Goal: Navigation & Orientation: Understand site structure

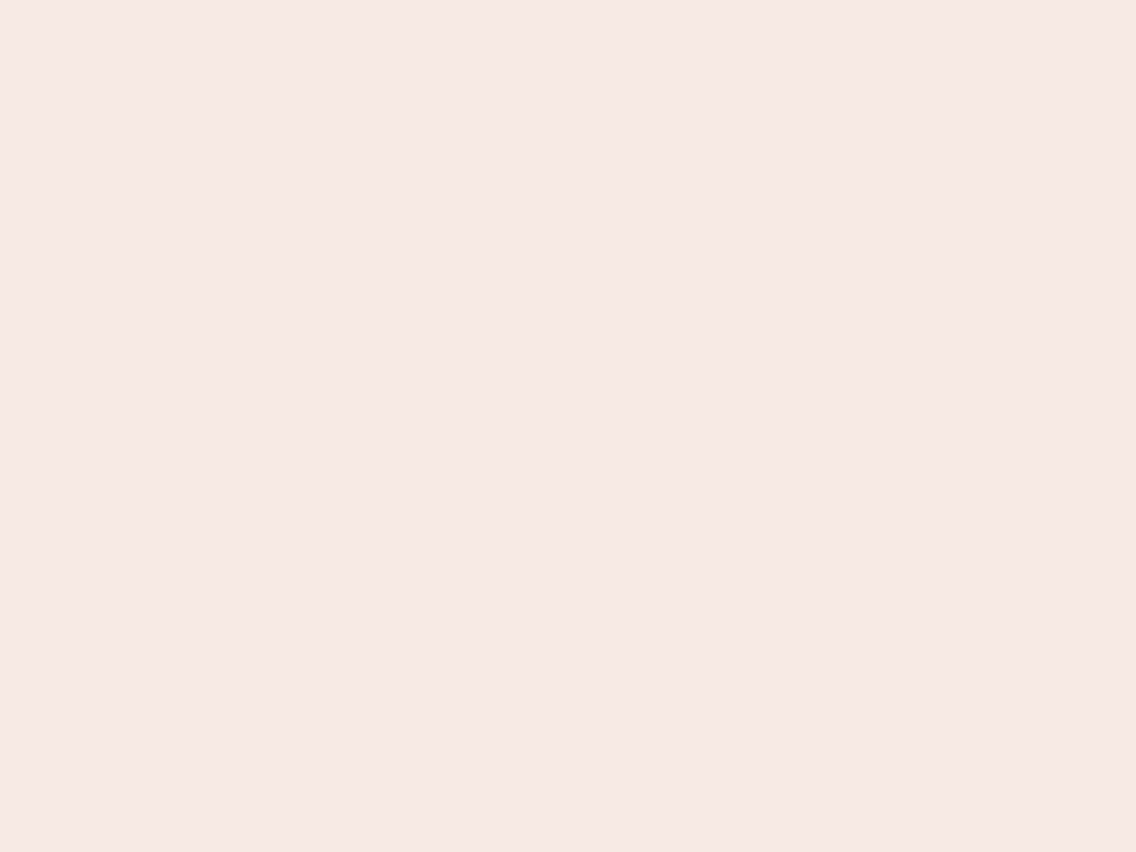
click at [568, 426] on nb-app "Almost there Thank you for registering for Newbook. Your account is under revie…" at bounding box center [568, 426] width 1136 height 852
click at [568, 0] on nb-app "Almost there Thank you for registering for Newbook. Your account is under revie…" at bounding box center [568, 426] width 1136 height 852
click at [607, 0] on nb-app "Almost there Thank you for registering for Newbook. Your account is under revie…" at bounding box center [568, 426] width 1136 height 852
click at [568, 426] on nb-app "Almost there Thank you for registering for Newbook. Your account is under revie…" at bounding box center [568, 426] width 1136 height 852
click at [568, 0] on nb-app "Almost there Thank you for registering for Newbook. Your account is under revie…" at bounding box center [568, 426] width 1136 height 852
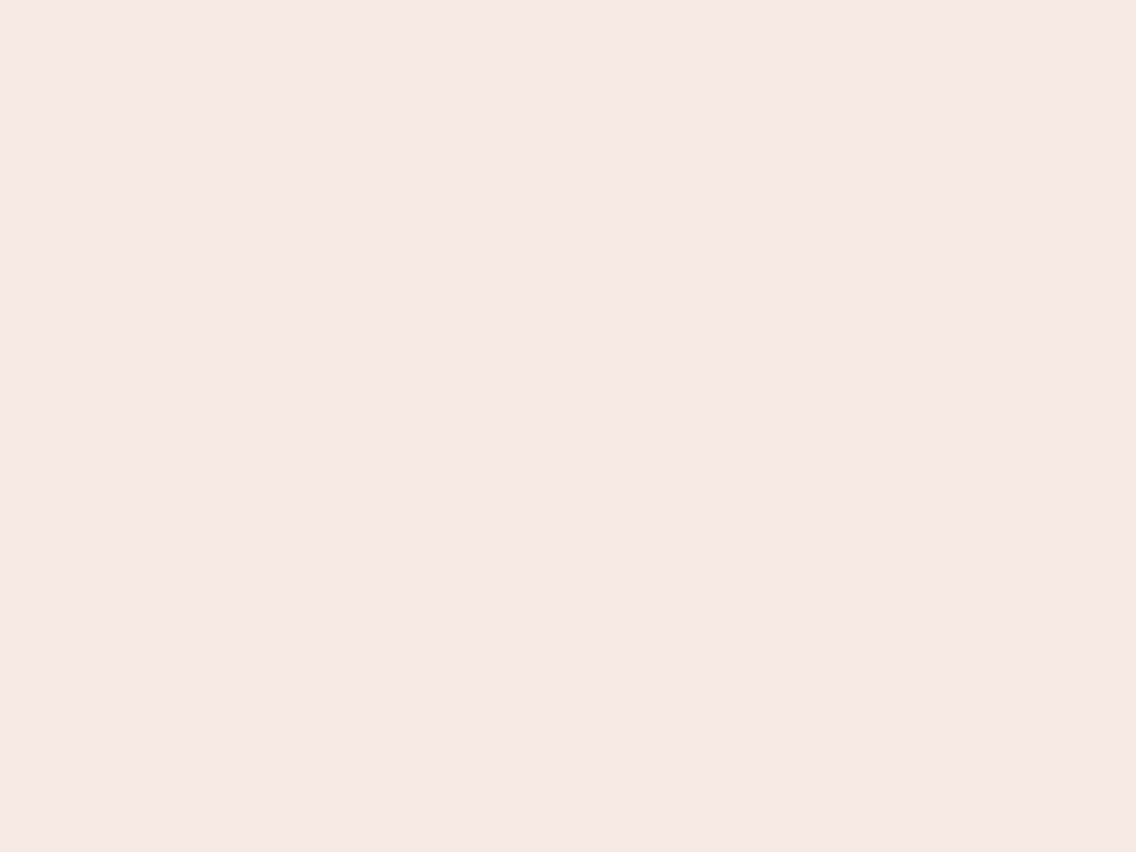
click at [397, 0] on nb-app "Almost there Thank you for registering for Newbook. Your account is under revie…" at bounding box center [568, 426] width 1136 height 852
click at [568, 426] on nb-app "Almost there Thank you for registering for Newbook. Your account is under revie…" at bounding box center [568, 426] width 1136 height 852
click at [568, 0] on nb-app "Almost there Thank you for registering for Newbook. Your account is under revie…" at bounding box center [568, 426] width 1136 height 852
click at [397, 0] on nb-app "Almost there Thank you for registering for Newbook. Your account is under revie…" at bounding box center [568, 426] width 1136 height 852
click at [568, 426] on nb-app "Almost there Thank you for registering for Newbook. Your account is under revie…" at bounding box center [568, 426] width 1136 height 852
